Goal: Transaction & Acquisition: Purchase product/service

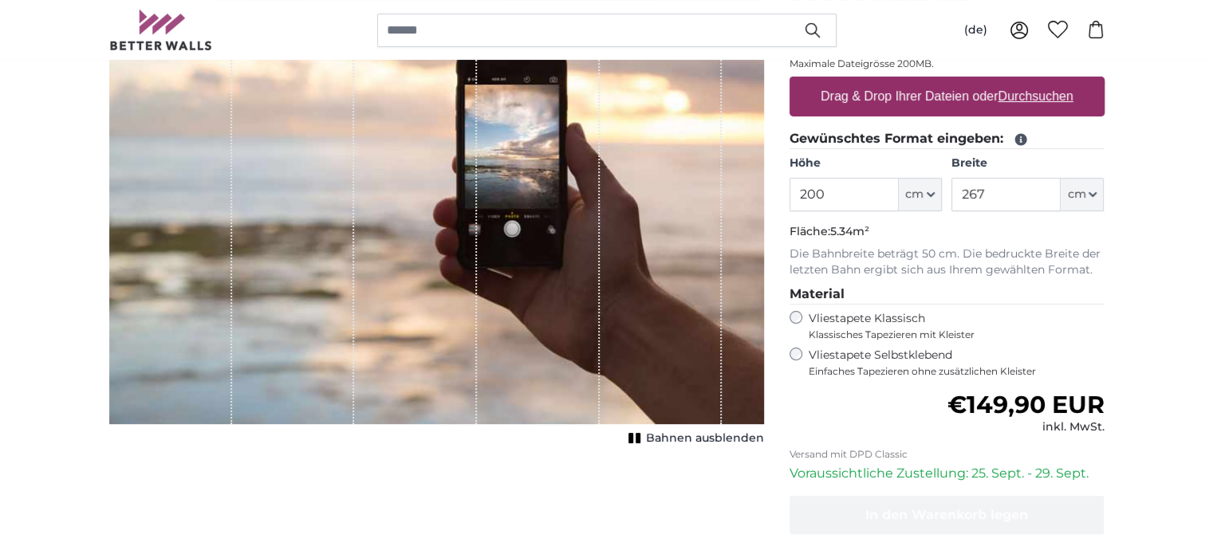
scroll to position [319, 0]
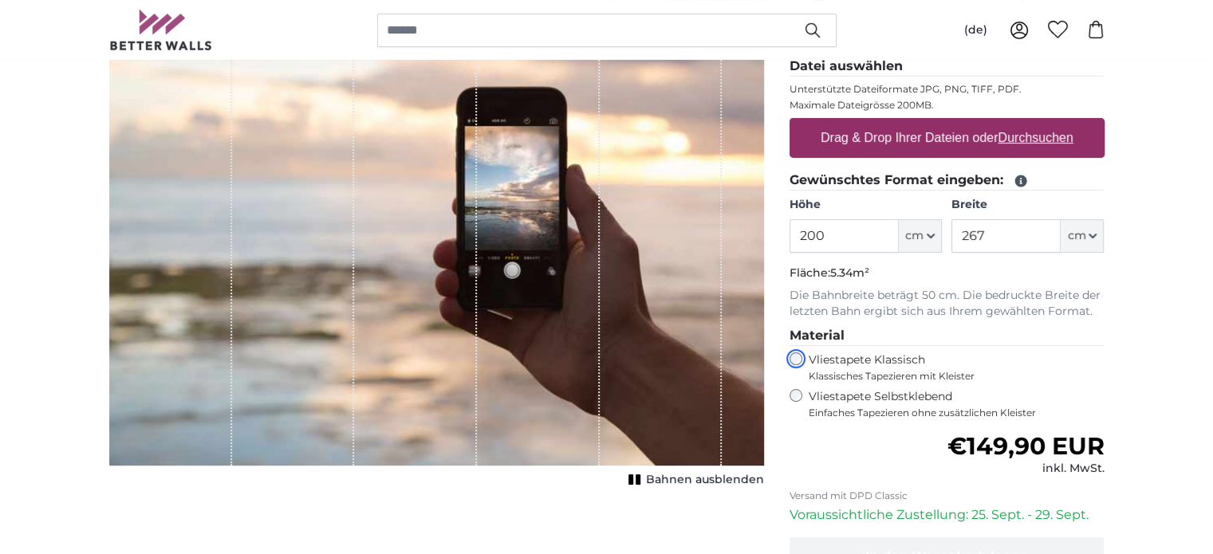
scroll to position [239, 0]
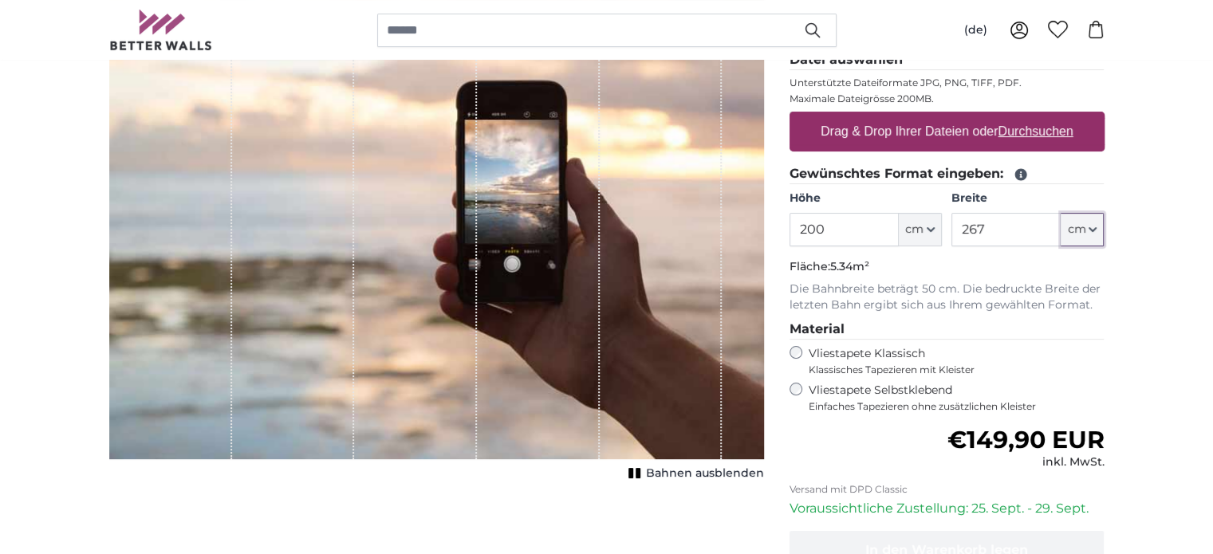
click at [1097, 230] on button "cm" at bounding box center [1082, 229] width 43 height 33
click at [1096, 230] on icon "button" at bounding box center [1093, 230] width 8 height 8
drag, startPoint x: 1002, startPoint y: 223, endPoint x: 959, endPoint y: 225, distance: 43.9
click at [959, 225] on input "267" at bounding box center [1005, 229] width 109 height 33
type input "600"
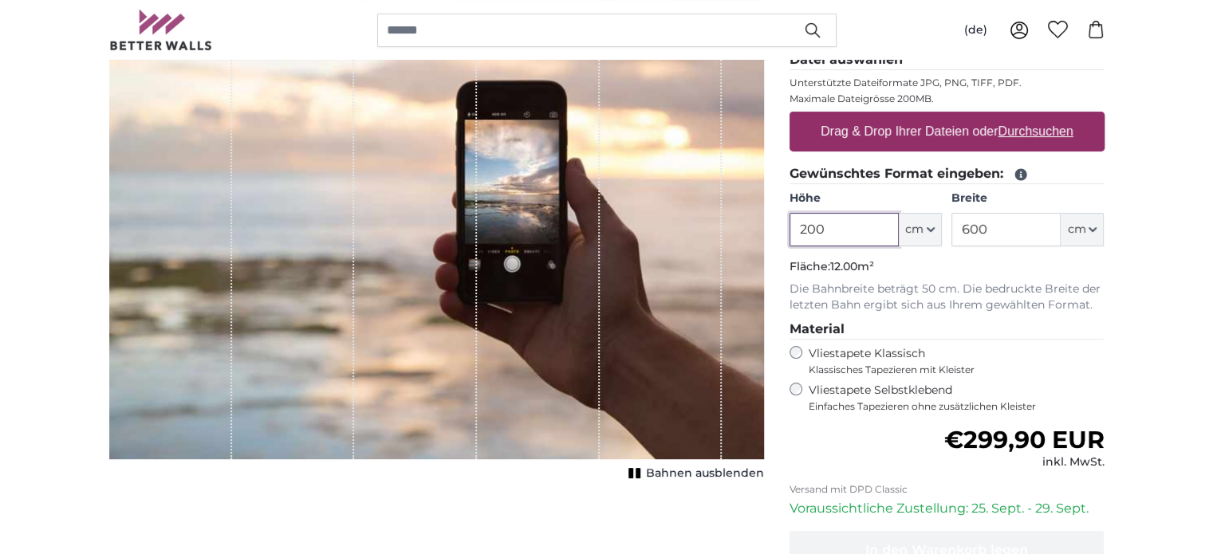
drag, startPoint x: 839, startPoint y: 233, endPoint x: 760, endPoint y: 234, distance: 79.0
click at [760, 234] on product-detail "Abbrechen Bild zuschneiden Bahnen ausblenden Eigenes Foto als Tapete Nr. WQ553 …" at bounding box center [606, 315] width 1021 height 744
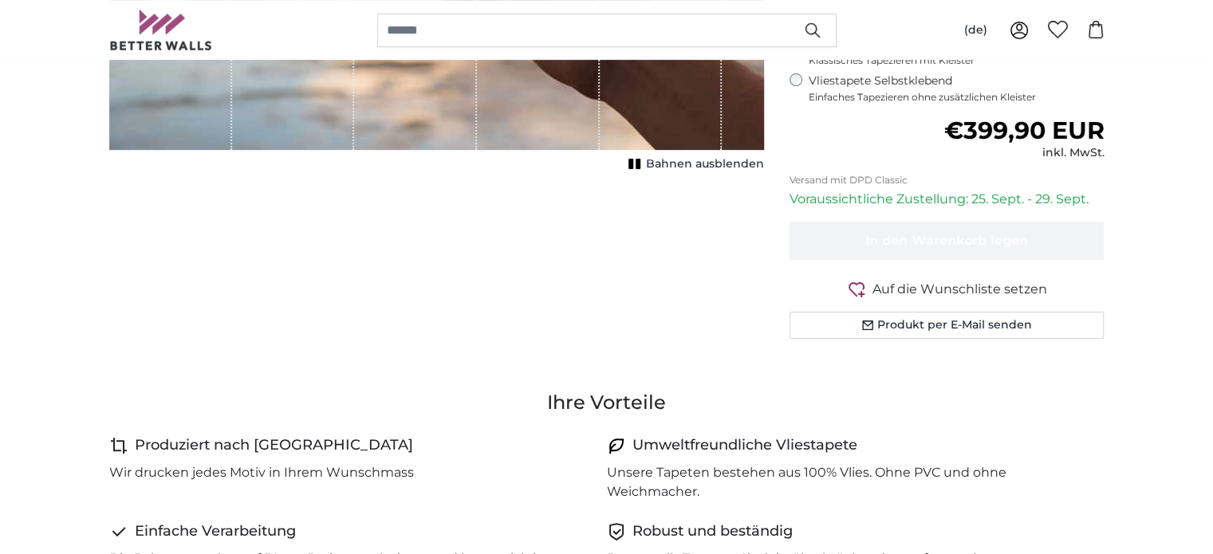
scroll to position [319, 0]
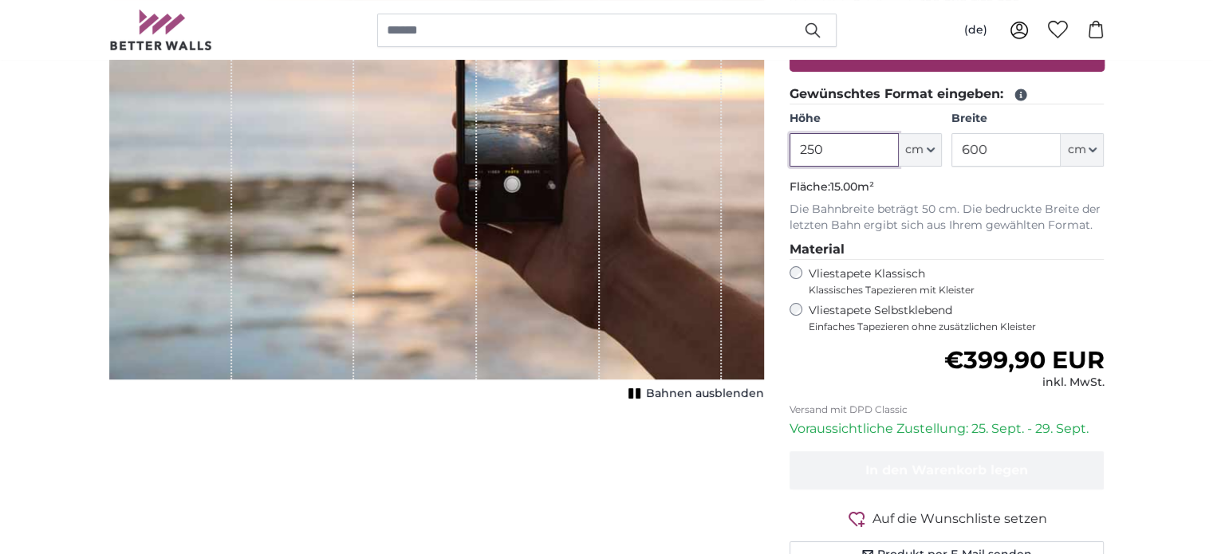
type input "250"
